Goal: Navigation & Orientation: Find specific page/section

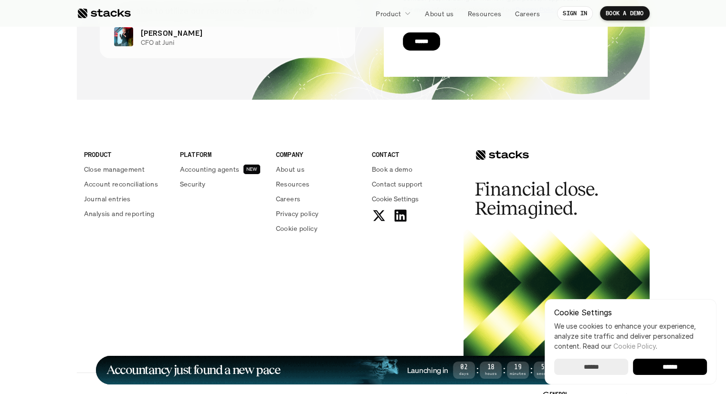
scroll to position [3517, 0]
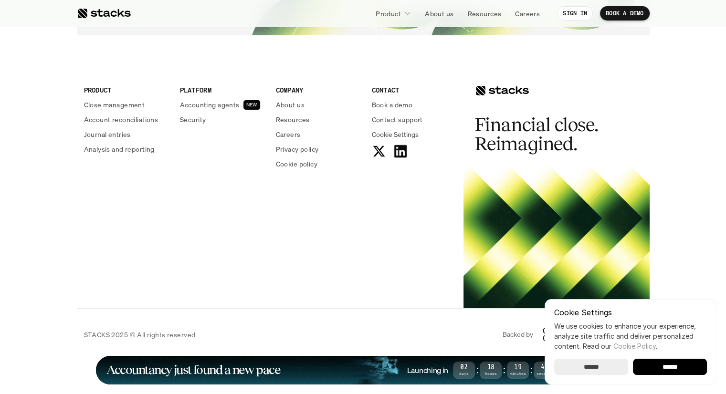
click at [399, 154] on icon at bounding box center [400, 151] width 15 height 15
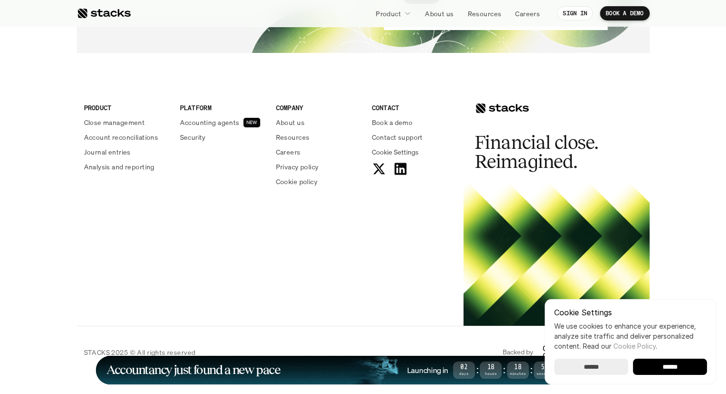
scroll to position [3517, 0]
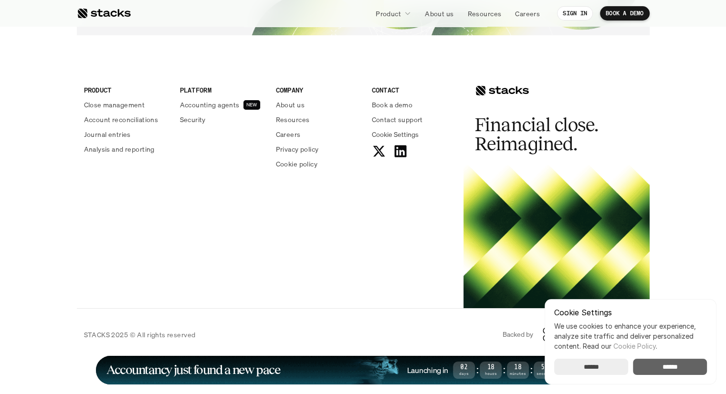
click at [659, 367] on input "******" at bounding box center [670, 367] width 74 height 16
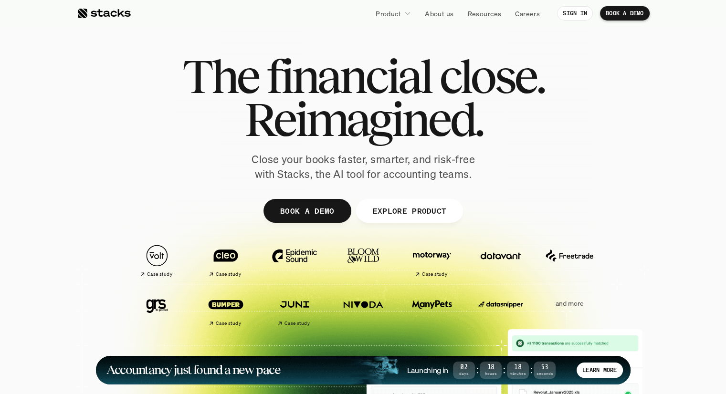
scroll to position [0, 0]
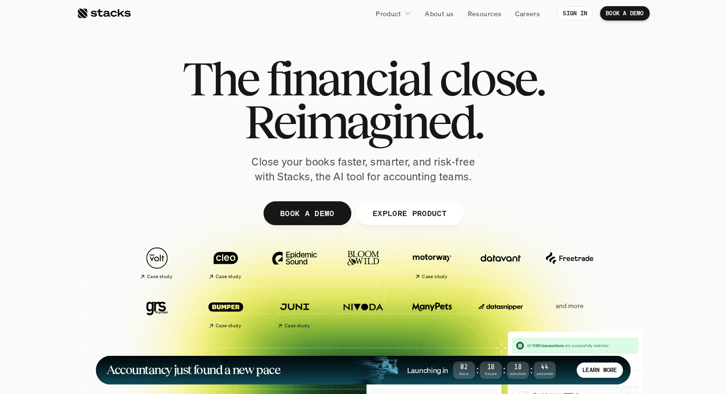
click at [405, 17] on div at bounding box center [407, 14] width 7 height 8
click at [410, 13] on icon at bounding box center [407, 13] width 7 height 7
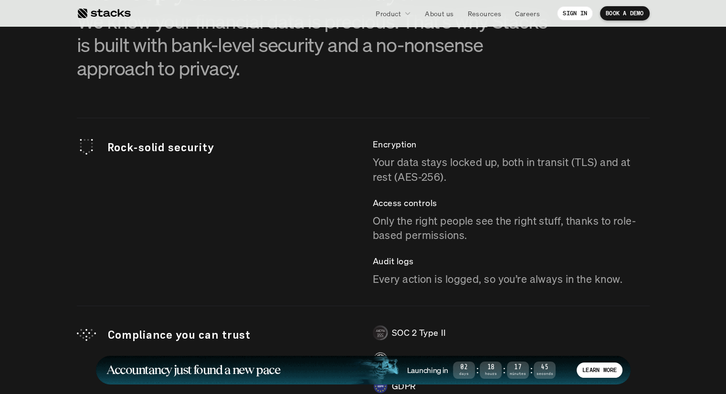
scroll to position [2528, 0]
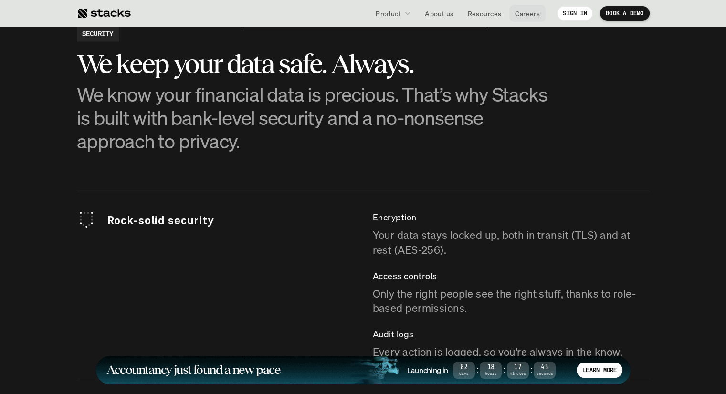
click at [524, 12] on p "Careers" at bounding box center [527, 14] width 25 height 10
